Goal: Task Accomplishment & Management: Manage account settings

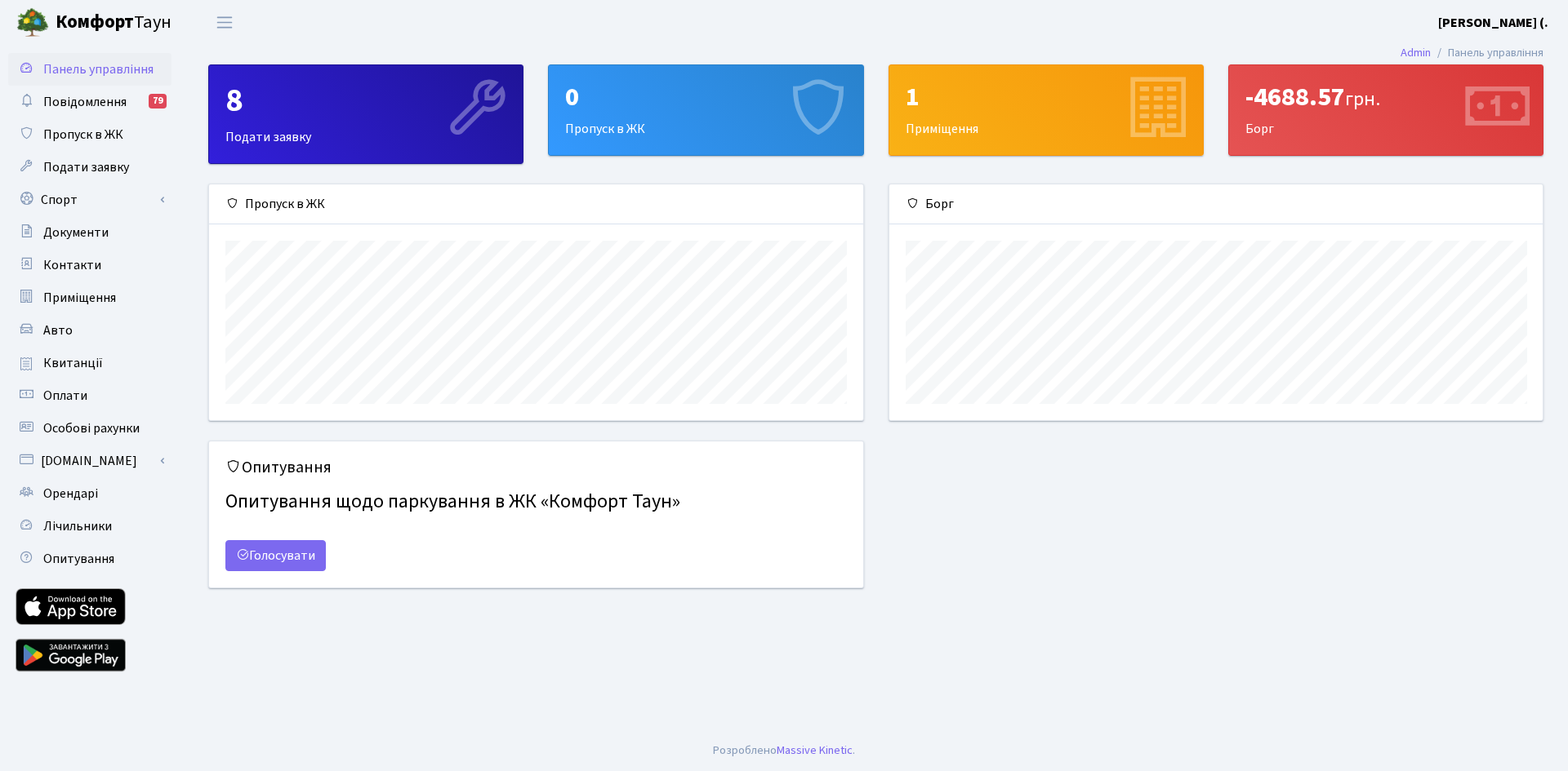
scroll to position [236, 653]
click at [1406, 49] on link "Admin" at bounding box center [1416, 52] width 31 height 17
click at [230, 13] on button "Переключити навігацію" at bounding box center [224, 22] width 41 height 27
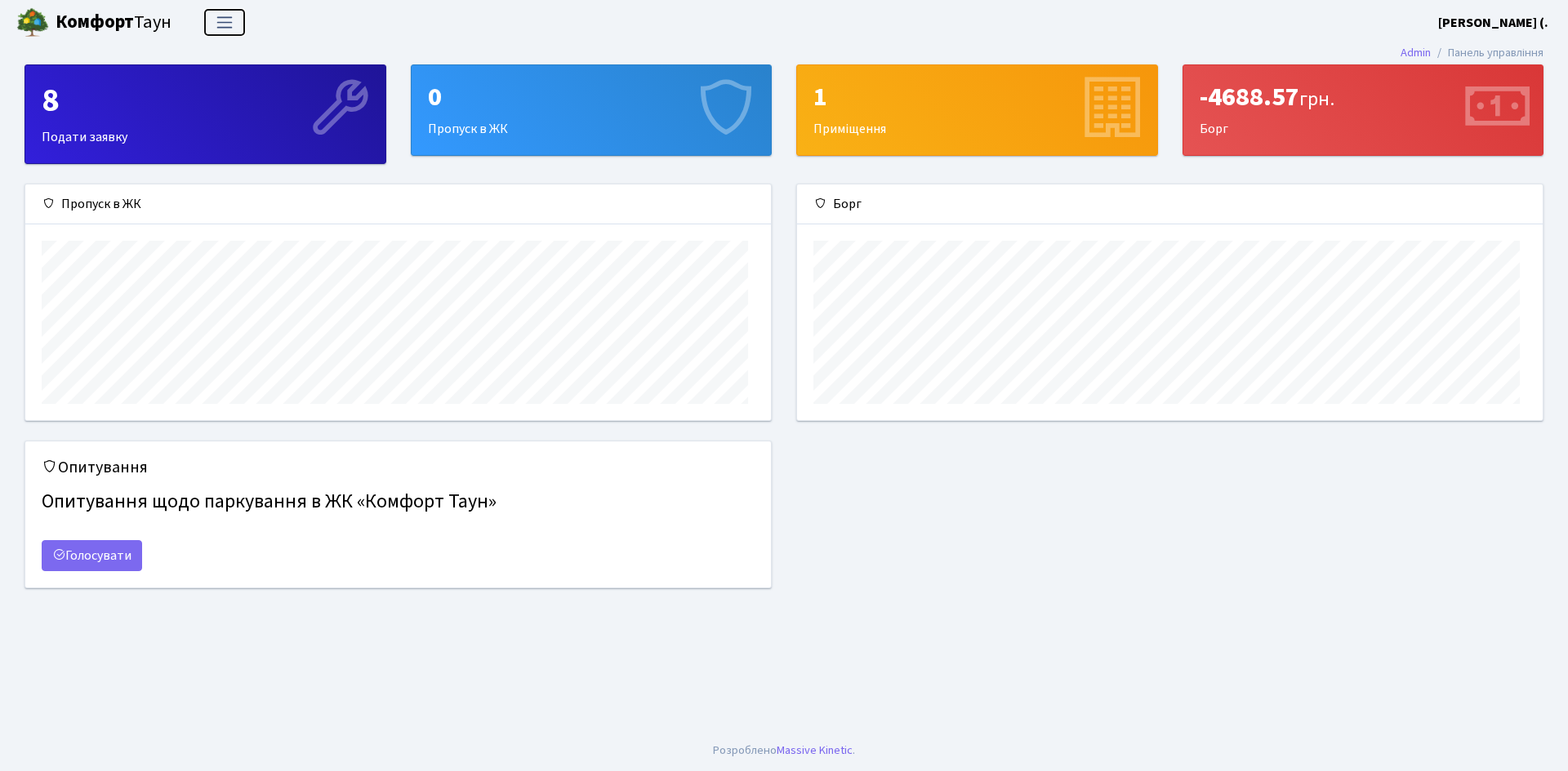
scroll to position [236, 745]
click at [230, 13] on button "Переключити навігацію" at bounding box center [224, 22] width 41 height 27
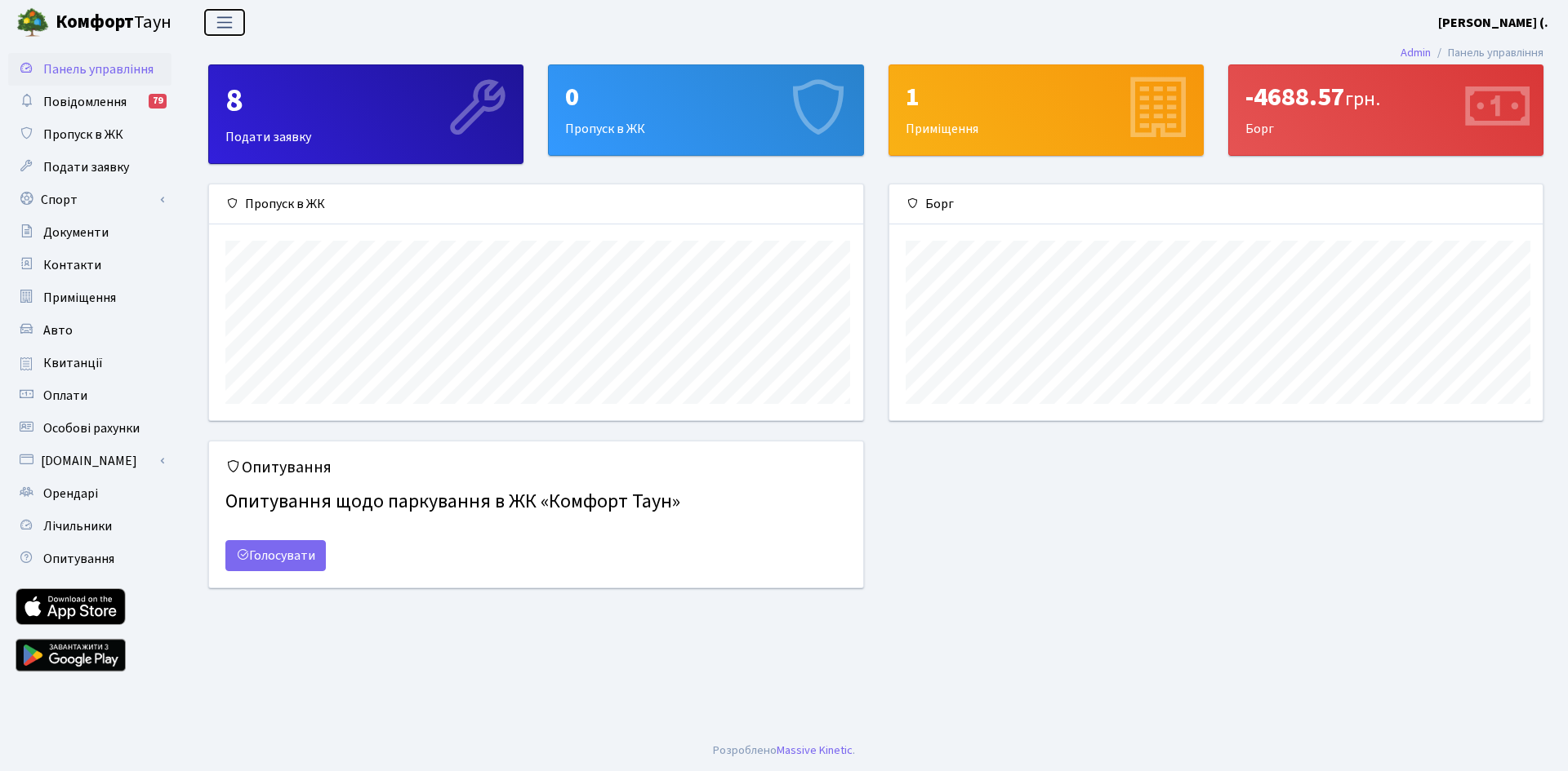
scroll to position [236, 653]
click at [1532, 19] on b "[PERSON_NAME] (." at bounding box center [1493, 22] width 110 height 18
click at [1499, 42] on link "Мій обліковий запис" at bounding box center [1466, 51] width 163 height 25
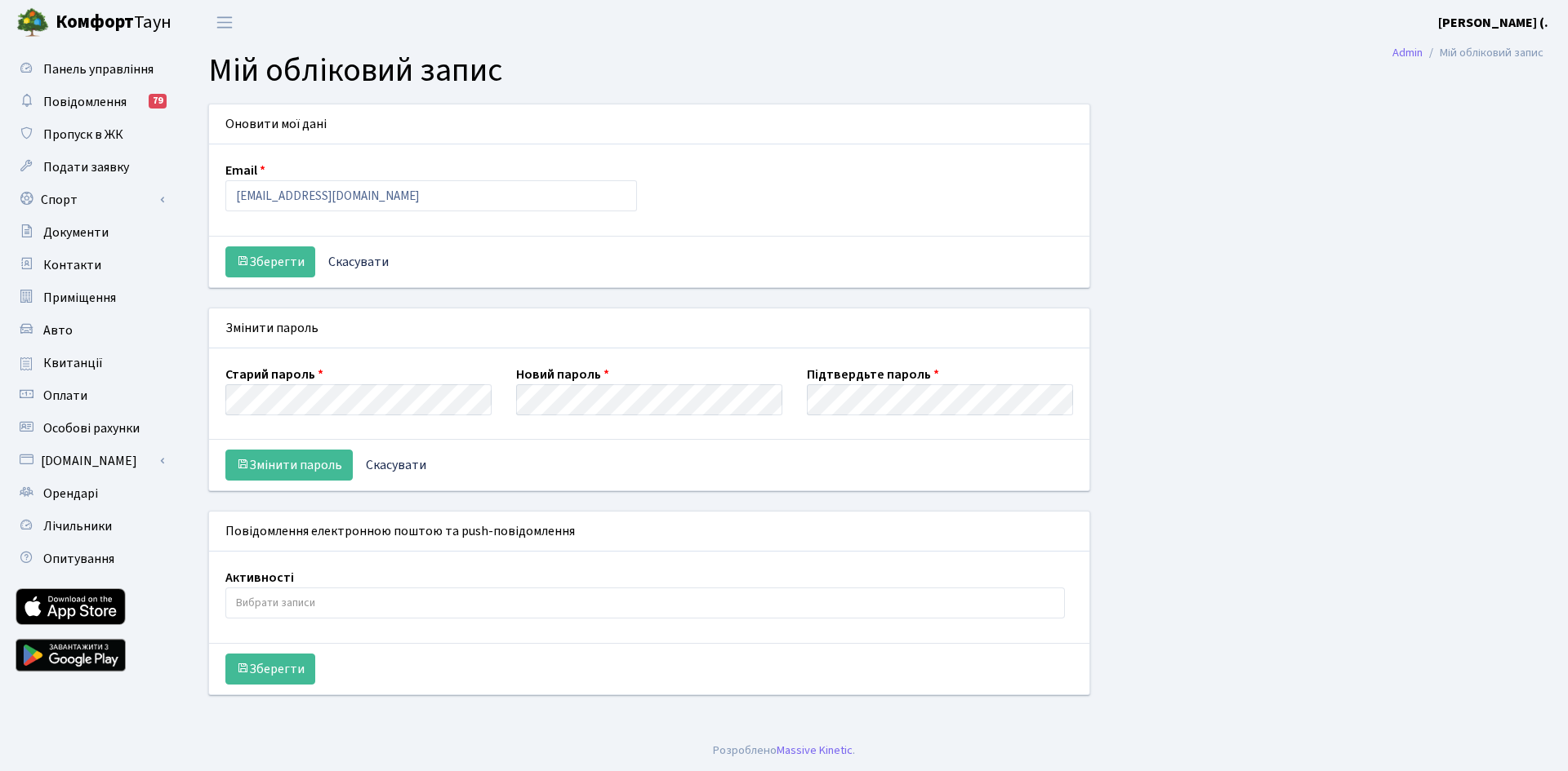
select select
